Goal: Information Seeking & Learning: Learn about a topic

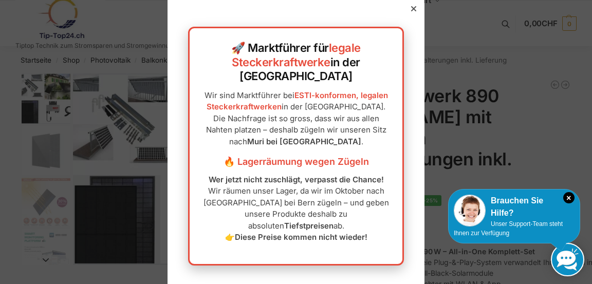
click at [412, 11] on icon at bounding box center [413, 8] width 5 height 5
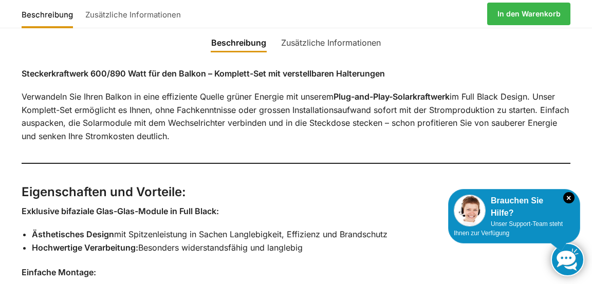
scroll to position [624, 0]
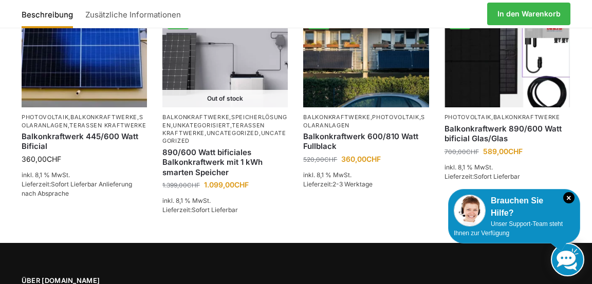
scroll to position [1571, 0]
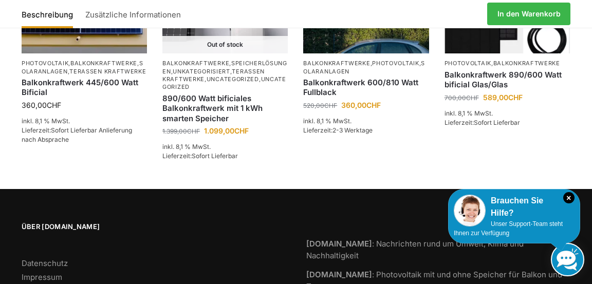
click at [51, 272] on link "Impressum" at bounding box center [42, 277] width 41 height 10
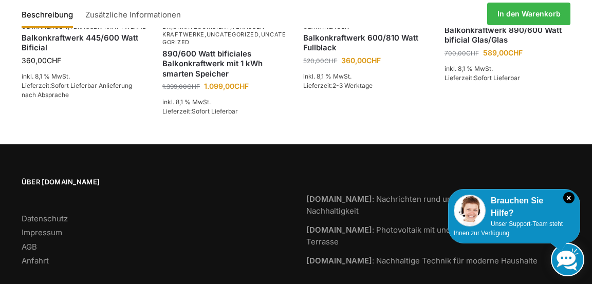
scroll to position [1618, 0]
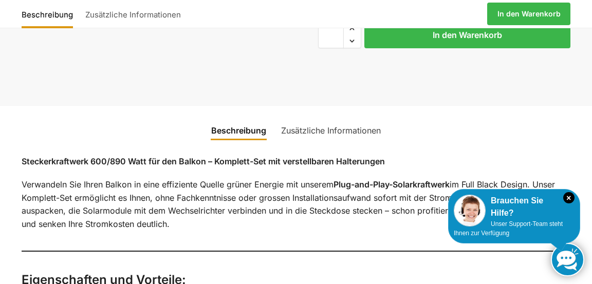
scroll to position [538, 0]
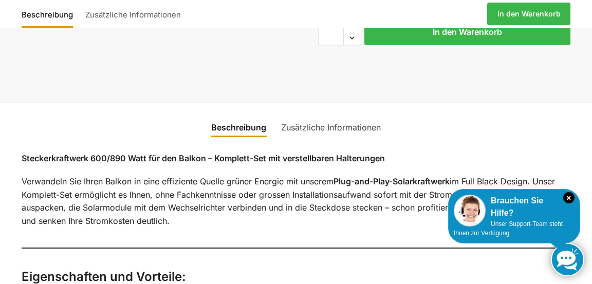
click at [335, 115] on link "Zusätzliche Informationen" at bounding box center [331, 127] width 112 height 25
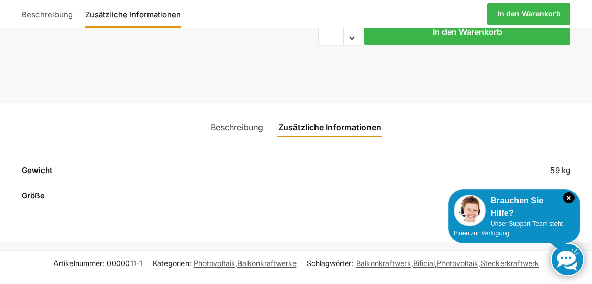
click at [235, 115] on link "Beschreibung" at bounding box center [237, 127] width 65 height 25
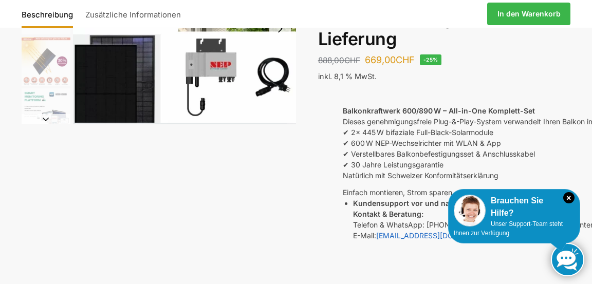
scroll to position [0, 0]
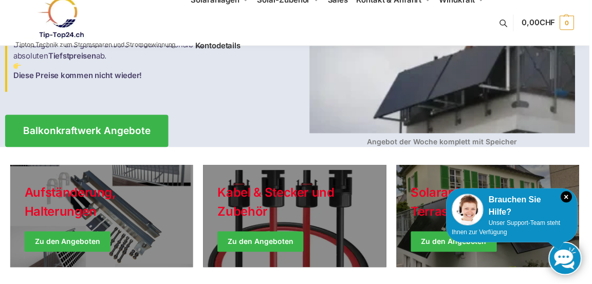
scroll to position [162, 0]
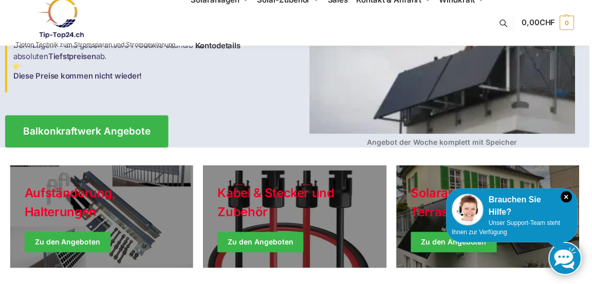
click at [82, 223] on link "Holiday Style" at bounding box center [102, 218] width 184 height 103
